Goal: Task Accomplishment & Management: Use online tool/utility

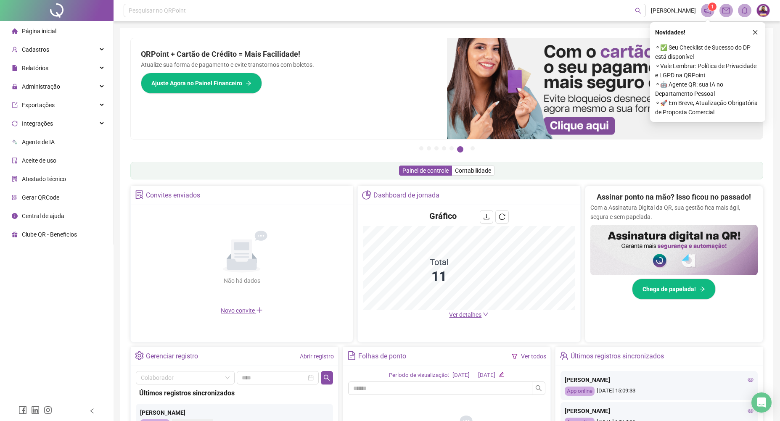
click at [311, 357] on link "Abrir registro" at bounding box center [317, 356] width 34 height 7
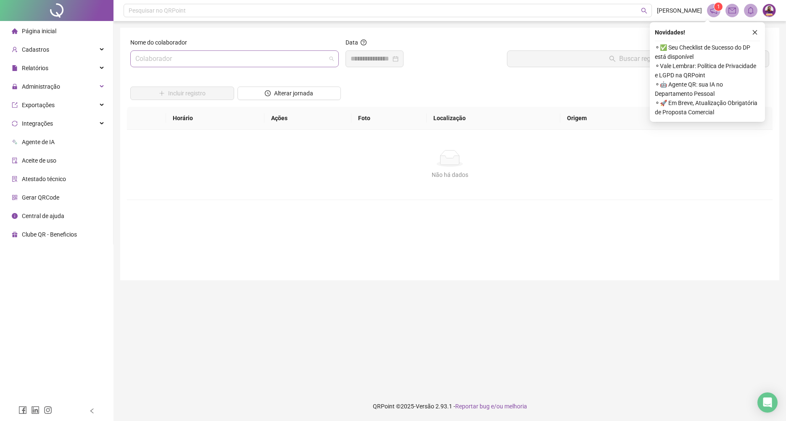
click at [275, 57] on input "search" at bounding box center [230, 59] width 191 height 16
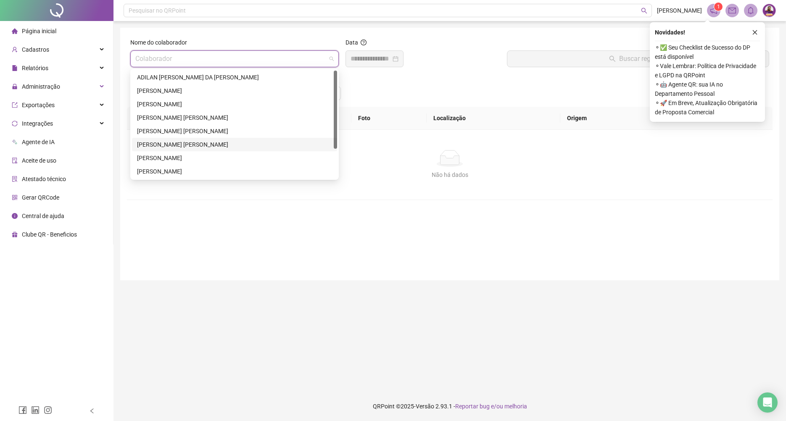
click at [228, 145] on div "[PERSON_NAME] [PERSON_NAME]" at bounding box center [234, 144] width 195 height 9
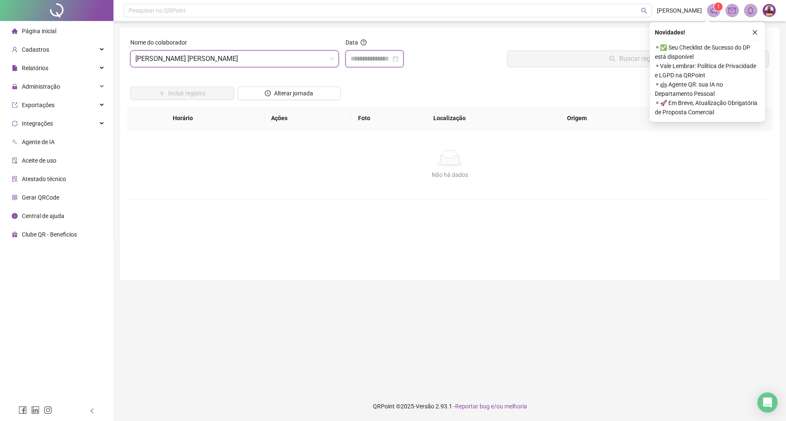
click at [378, 58] on input at bounding box center [371, 59] width 40 height 10
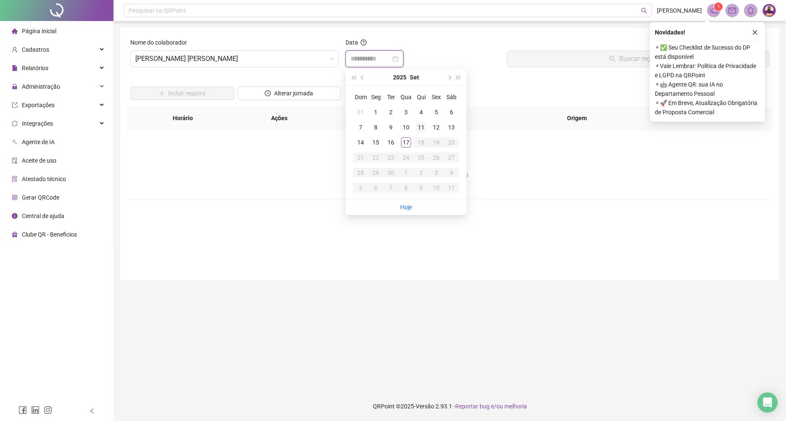
type input "**********"
click at [408, 144] on div "17" at bounding box center [406, 143] width 10 height 10
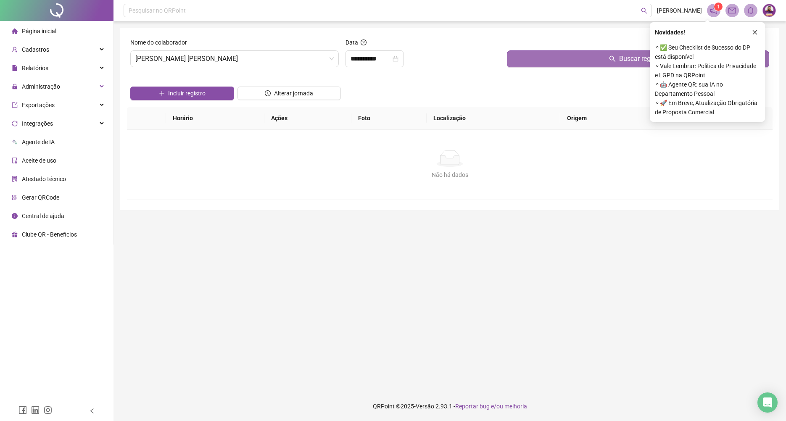
click at [599, 62] on button "Buscar registros" at bounding box center [638, 58] width 262 height 17
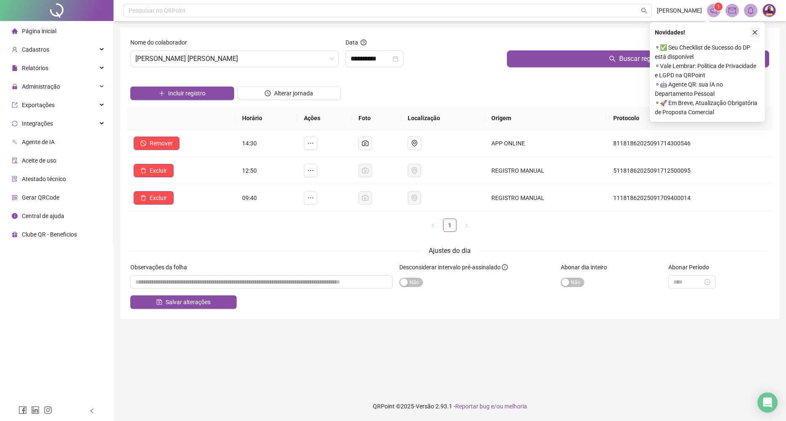
click at [755, 29] on icon "close" at bounding box center [755, 32] width 6 height 6
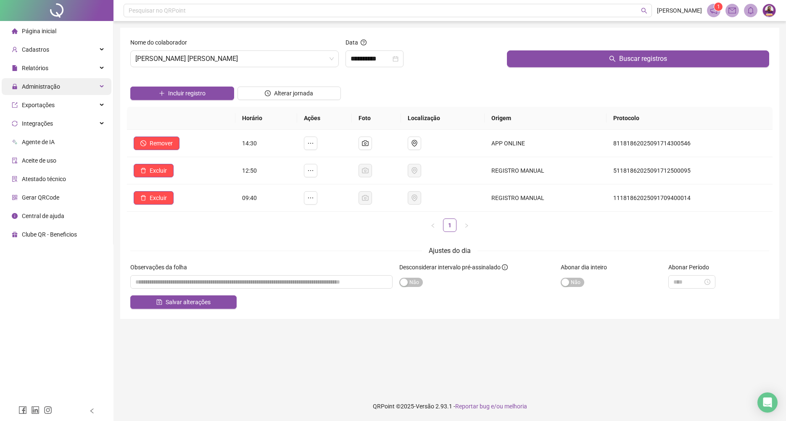
click at [62, 87] on div "Administração" at bounding box center [57, 86] width 110 height 17
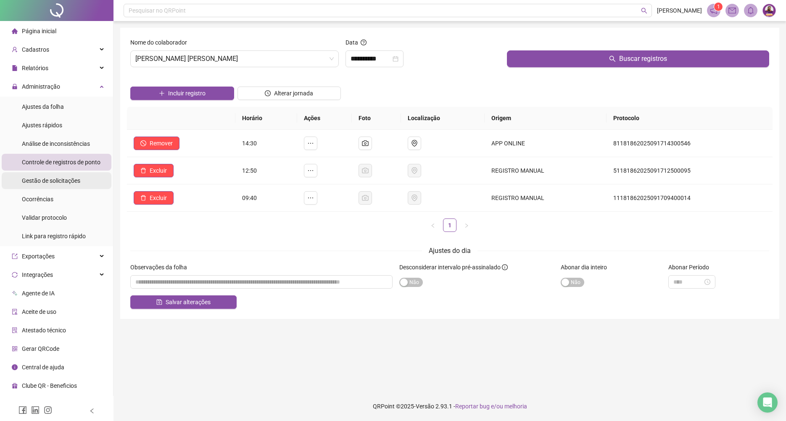
click at [65, 180] on span "Gestão de solicitações" at bounding box center [51, 180] width 58 height 7
